Goal: Information Seeking & Learning: Learn about a topic

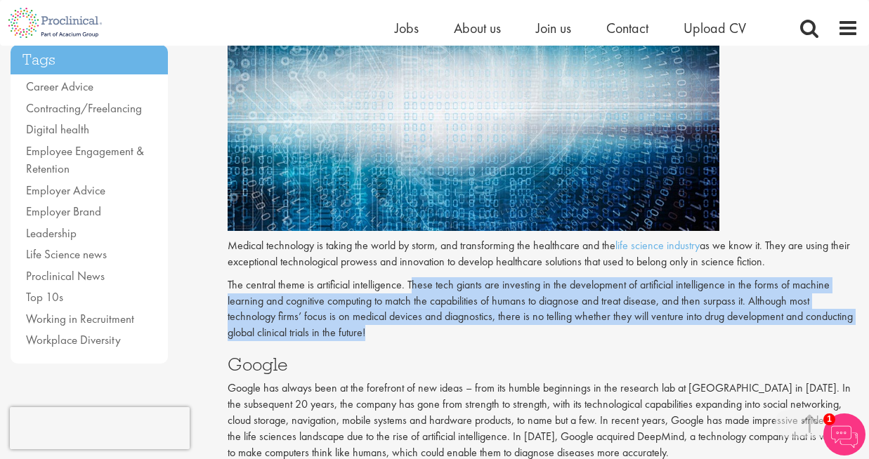
drag, startPoint x: 410, startPoint y: 282, endPoint x: 805, endPoint y: 308, distance: 395.5
click at [806, 317] on p "The central theme is artificial intelligence. These tech giants are investing i…" at bounding box center [542, 309] width 631 height 64
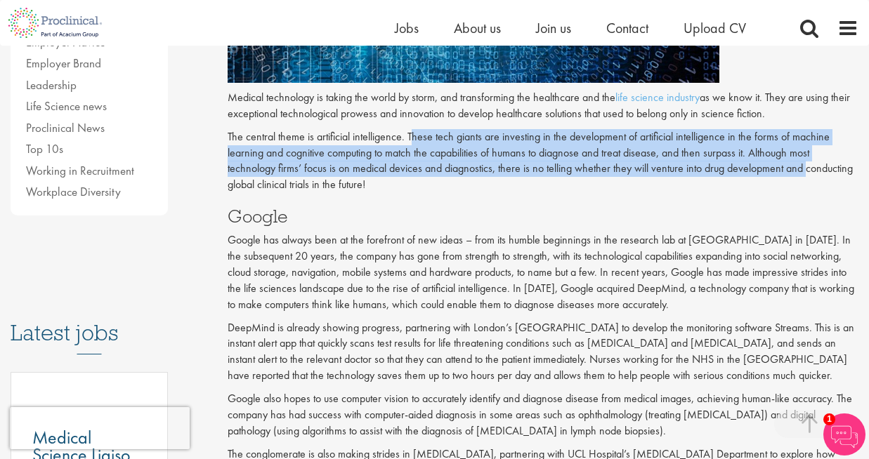
scroll to position [480, 0]
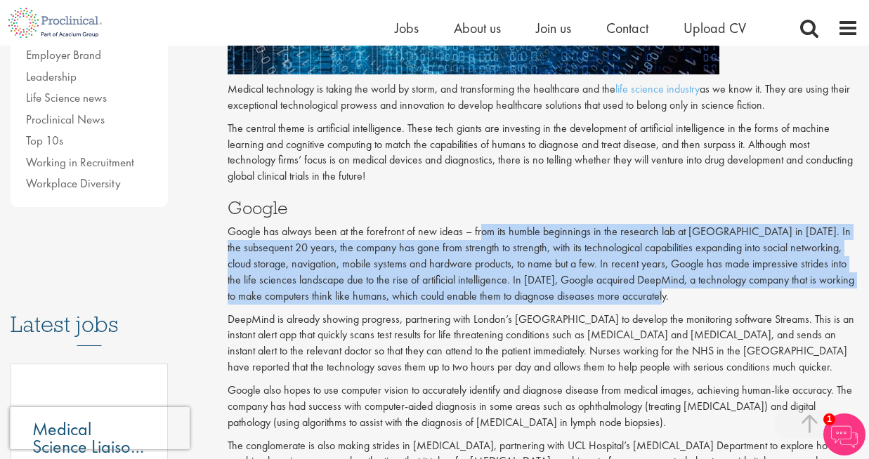
drag, startPoint x: 478, startPoint y: 232, endPoint x: 743, endPoint y: 291, distance: 271.2
click at [743, 291] on p "Google has always been at the forefront of new ideas – from its humble beginnin…" at bounding box center [542, 264] width 631 height 80
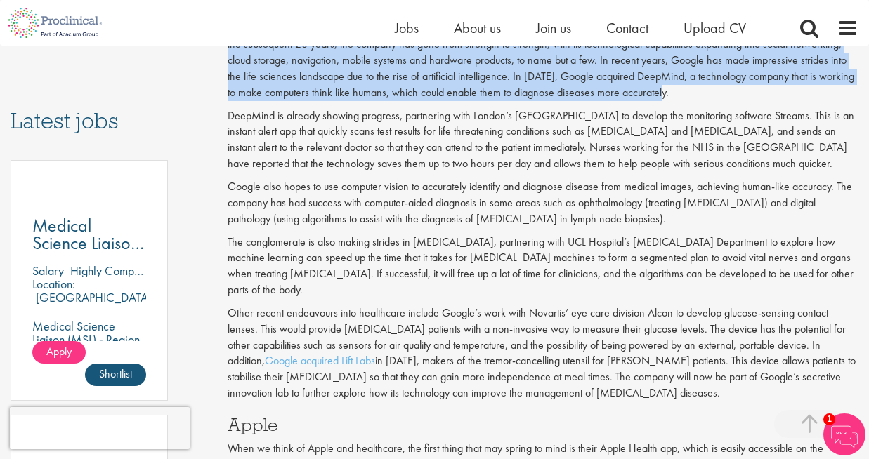
scroll to position [694, 0]
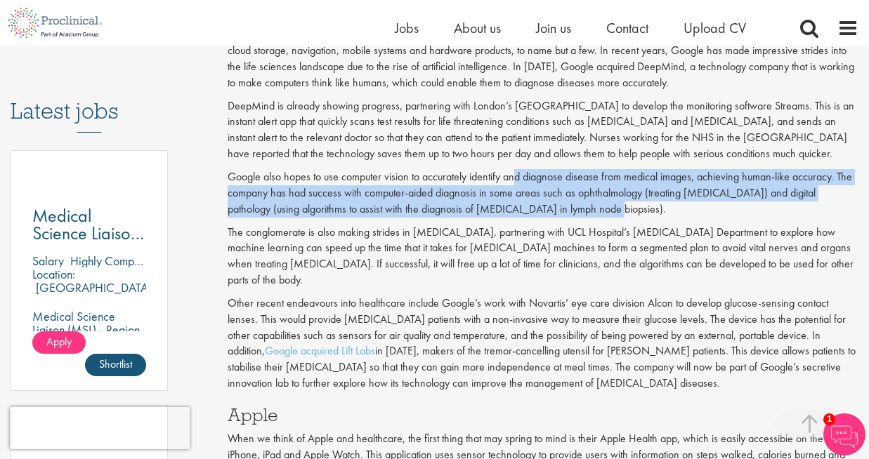
drag, startPoint x: 515, startPoint y: 171, endPoint x: 579, endPoint y: 206, distance: 72.6
click at [579, 206] on p "Google also hopes to use computer vision to accurately identify and diagnose di…" at bounding box center [542, 193] width 631 height 48
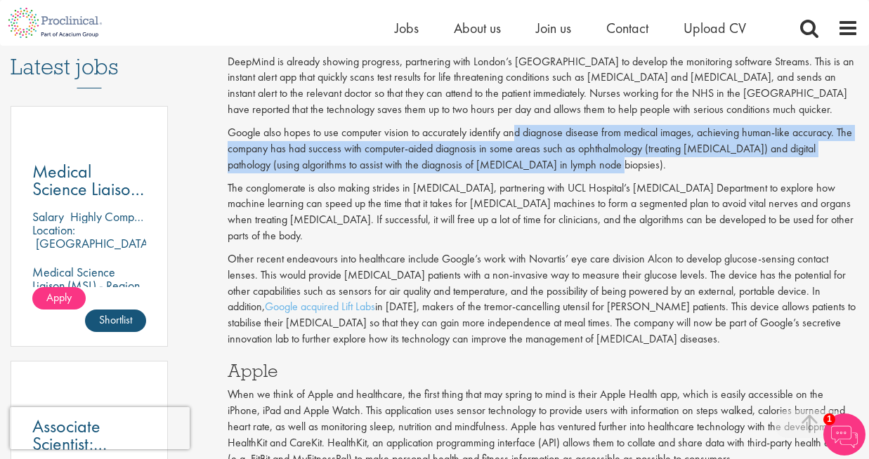
scroll to position [740, 0]
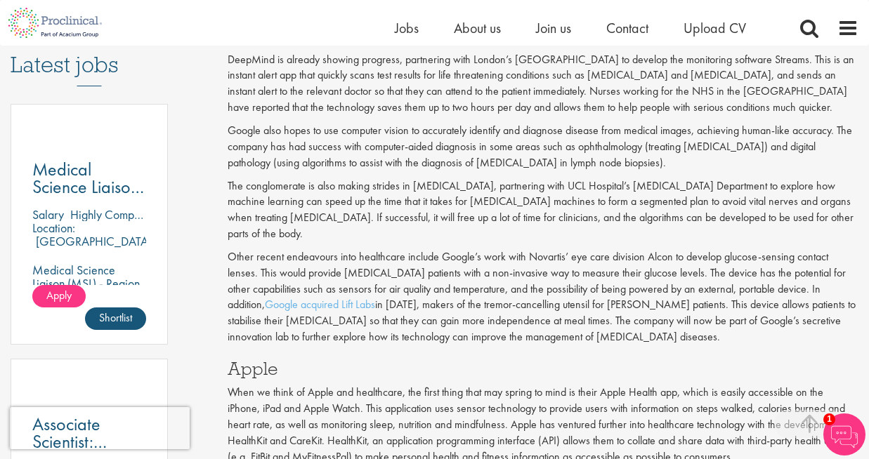
click at [538, 249] on p "Other recent endeavours into healthcare include Google’s work with Novartis’ ey…" at bounding box center [542, 297] width 631 height 96
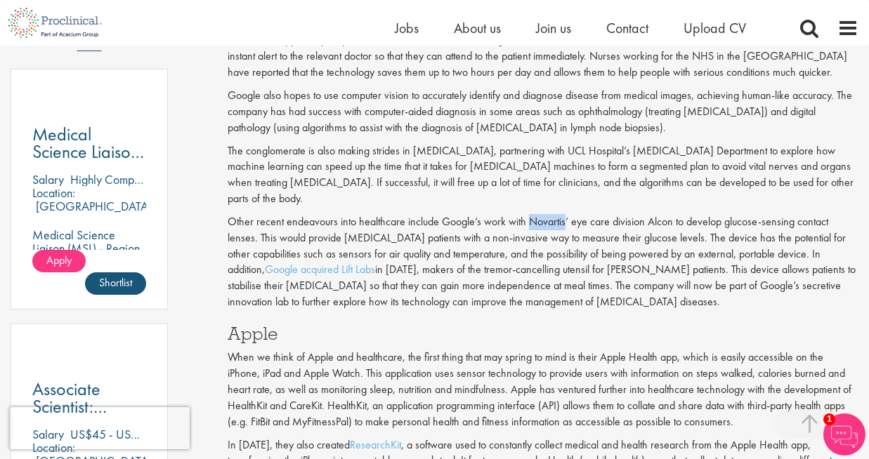
scroll to position [780, 0]
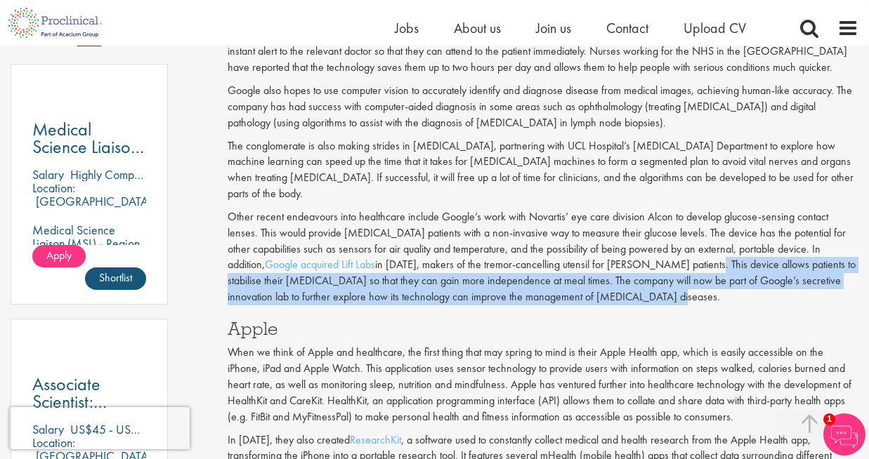
drag, startPoint x: 699, startPoint y: 252, endPoint x: 679, endPoint y: 287, distance: 40.2
click at [679, 287] on p "Other recent endeavours into healthcare include Google’s work with Novartis’ ey…" at bounding box center [542, 257] width 631 height 96
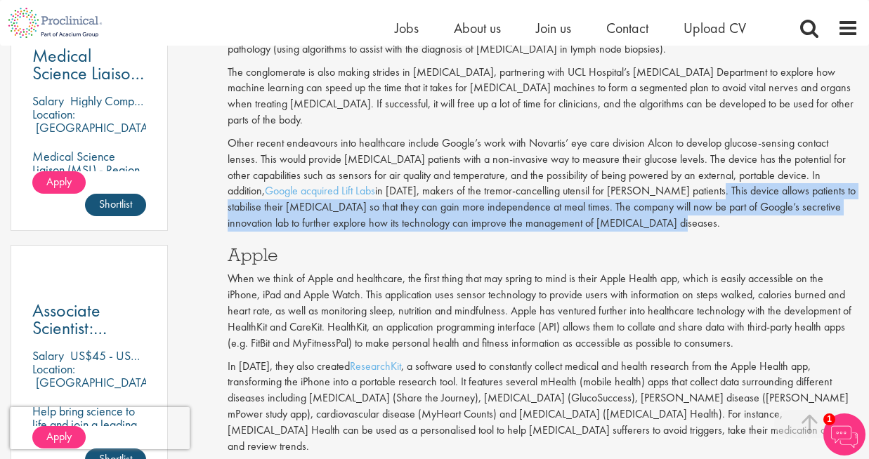
scroll to position [858, 0]
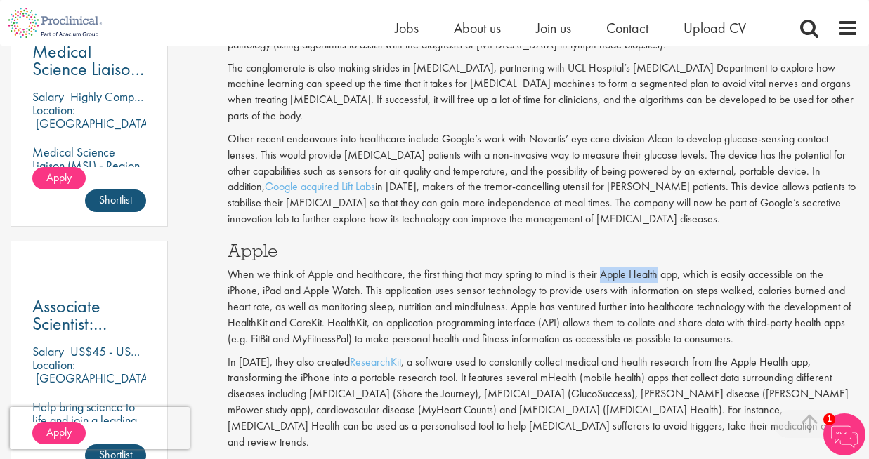
drag, startPoint x: 595, startPoint y: 263, endPoint x: 655, endPoint y: 265, distance: 59.7
click at [655, 267] on p "When we think of Apple and healthcare, the first thing that may spring to mind …" at bounding box center [542, 307] width 631 height 80
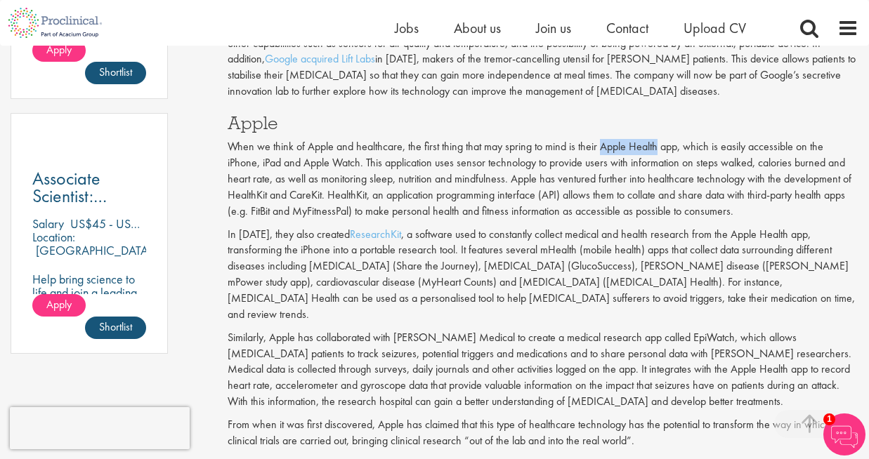
scroll to position [991, 0]
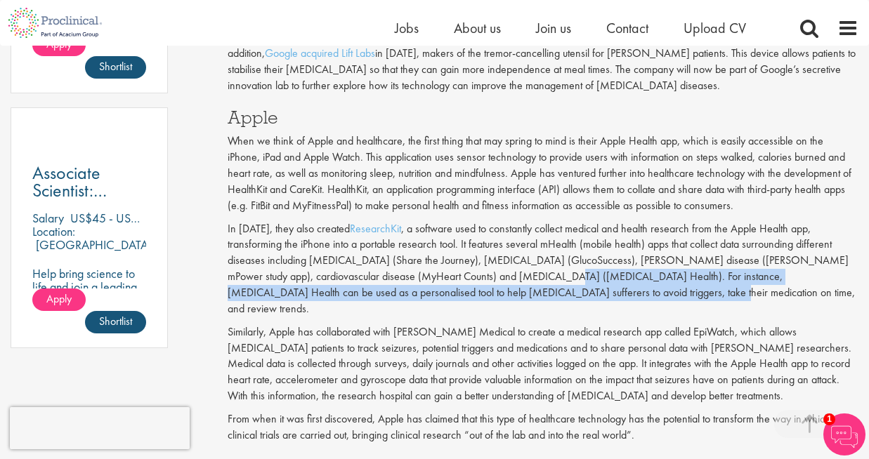
drag, startPoint x: 536, startPoint y: 264, endPoint x: 597, endPoint y: 278, distance: 62.7
click at [597, 278] on p "In [DATE], they also created ResearchKit , a software used to constantly collec…" at bounding box center [542, 269] width 631 height 96
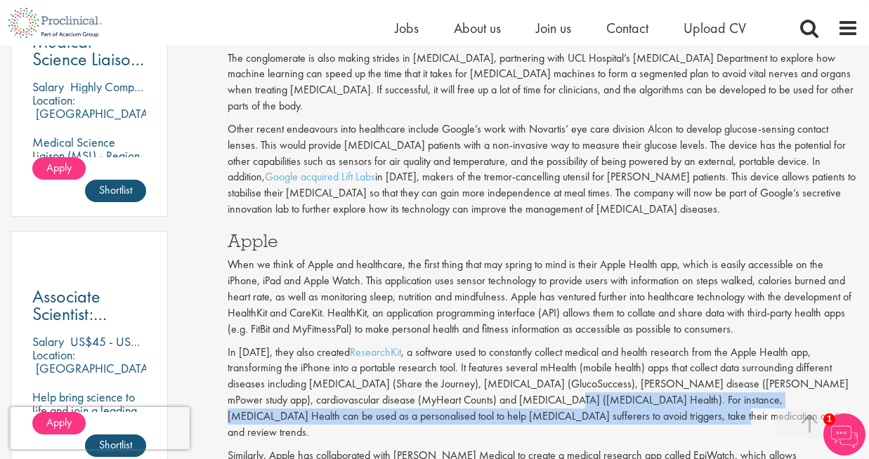
scroll to position [873, 0]
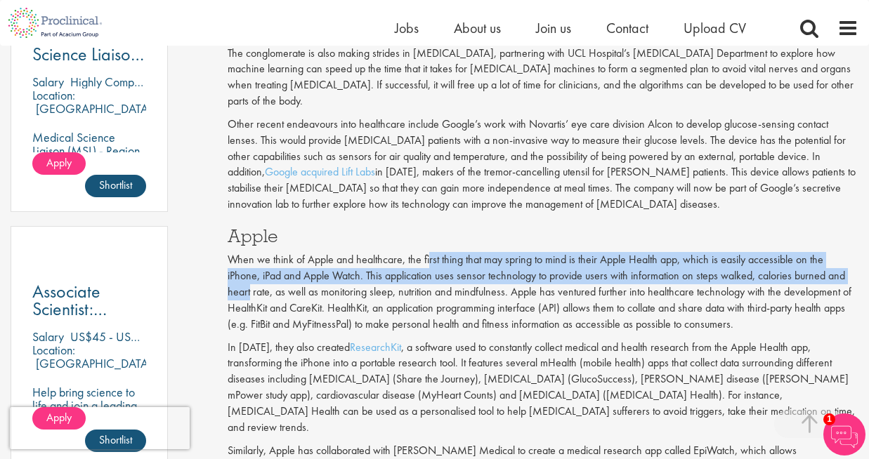
drag, startPoint x: 427, startPoint y: 244, endPoint x: 860, endPoint y: 260, distance: 433.5
click at [860, 260] on div "4 tech giants venturing into health technology our consultant managing the role…" at bounding box center [543, 324] width 652 height 2079
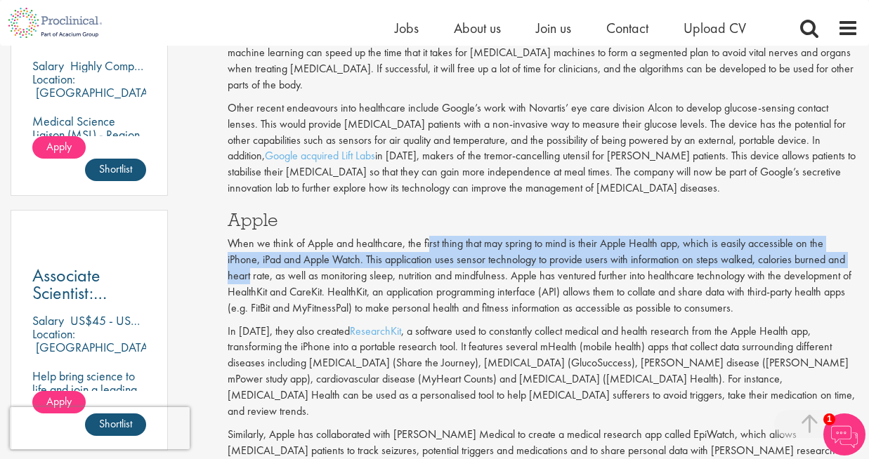
scroll to position [890, 0]
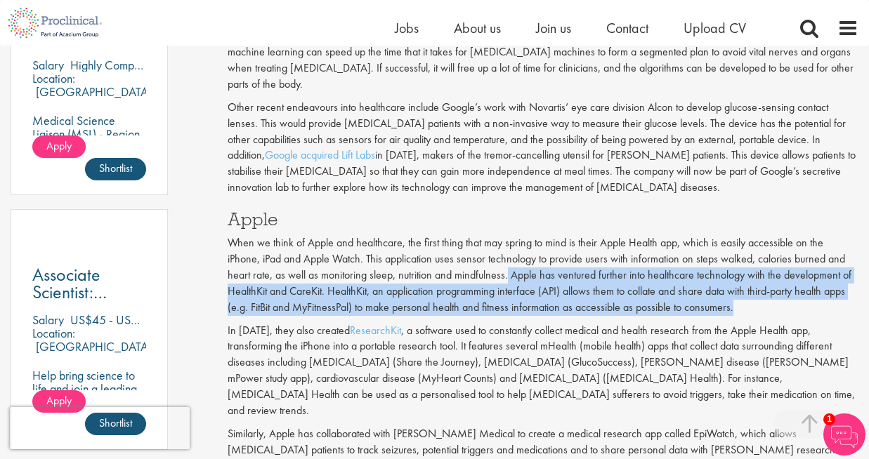
drag, startPoint x: 483, startPoint y: 260, endPoint x: 843, endPoint y: 285, distance: 361.0
click at [843, 285] on p "When we think of Apple and healthcare, the first thing that may spring to mind …" at bounding box center [542, 275] width 631 height 80
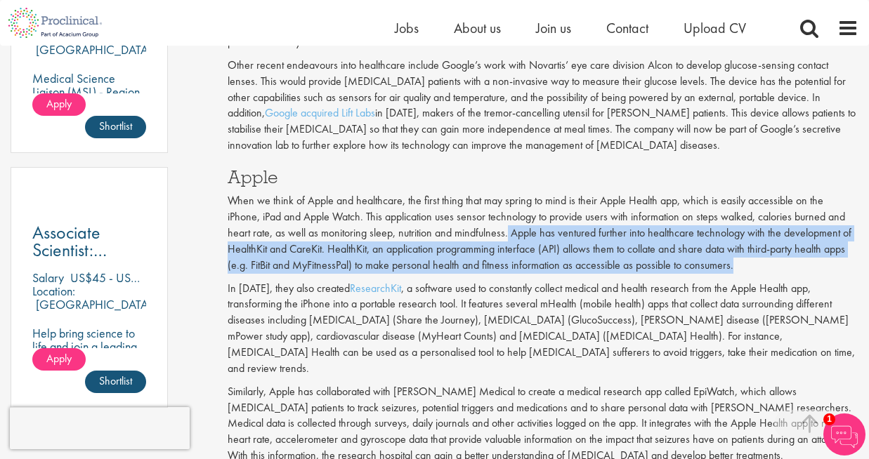
scroll to position [939, 0]
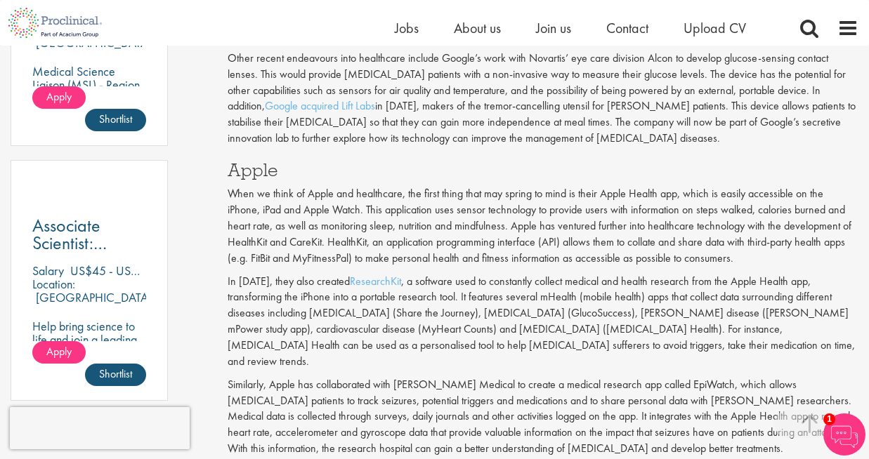
drag, startPoint x: 411, startPoint y: 265, endPoint x: 789, endPoint y: 262, distance: 377.1
click at [789, 274] on p "In [DATE], they also created ResearchKit , a software used to constantly collec…" at bounding box center [542, 322] width 631 height 96
click at [385, 284] on p "In [DATE], they also created ResearchKit , a software used to constantly collec…" at bounding box center [542, 322] width 631 height 96
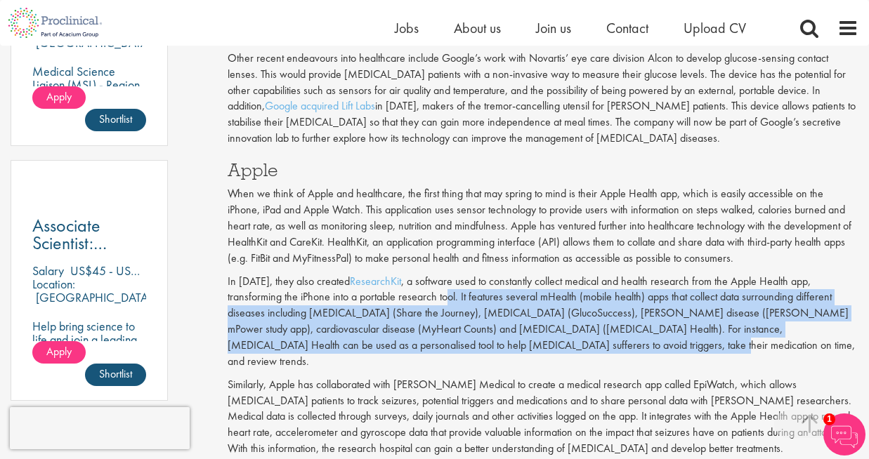
drag, startPoint x: 446, startPoint y: 284, endPoint x: 795, endPoint y: 324, distance: 351.3
click at [796, 324] on p "In [DATE], they also created ResearchKit , a software used to constantly collec…" at bounding box center [542, 322] width 631 height 96
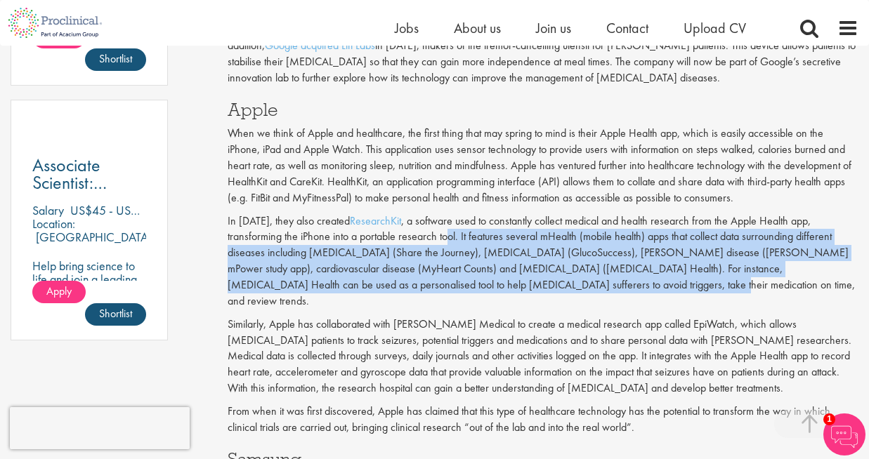
scroll to position [1007, 0]
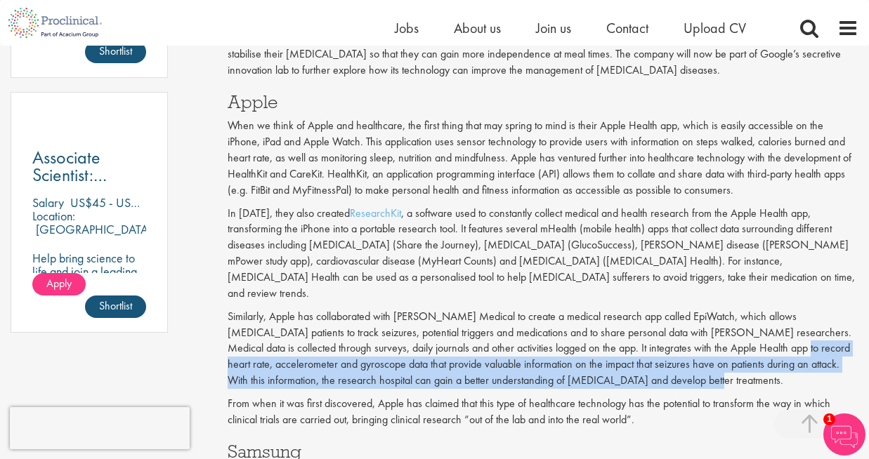
drag, startPoint x: 699, startPoint y: 311, endPoint x: 685, endPoint y: 345, distance: 36.9
click at [684, 345] on p "Similarly, Apple has collaborated with [PERSON_NAME] Medical to create a medica…" at bounding box center [542, 349] width 631 height 80
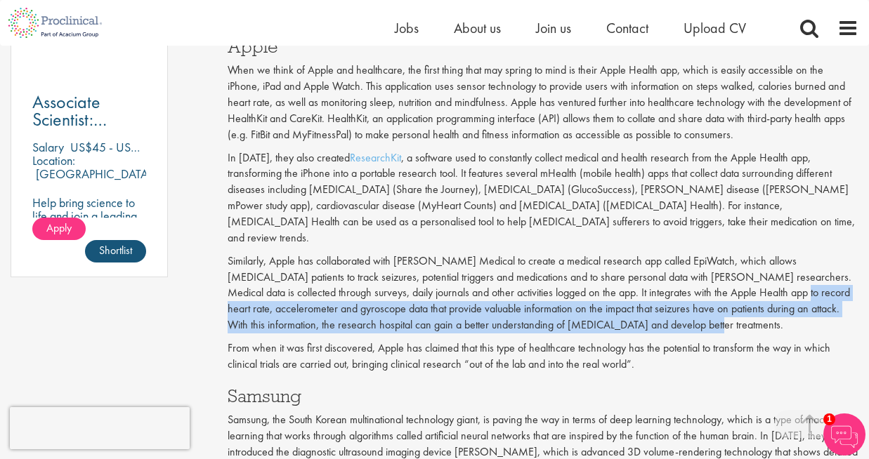
scroll to position [1066, 0]
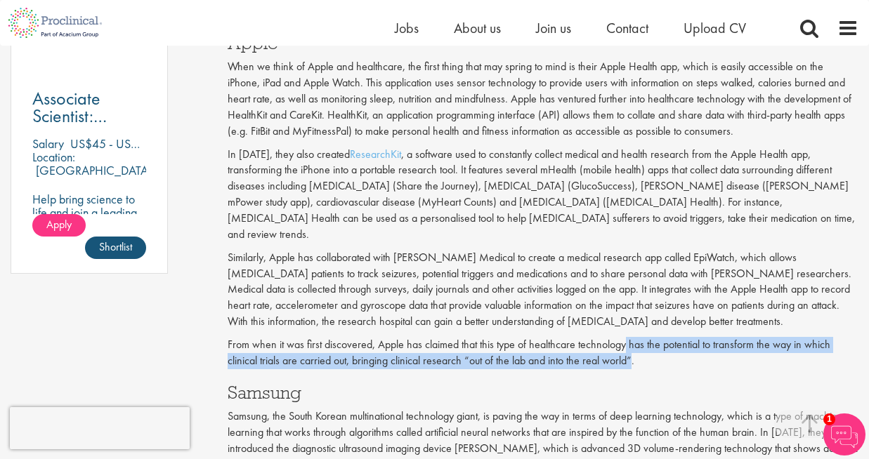
drag, startPoint x: 623, startPoint y: 321, endPoint x: 631, endPoint y: 336, distance: 17.0
click at [631, 337] on p "From when it was first discovered, Apple has claimed that this type of healthca…" at bounding box center [542, 353] width 631 height 32
